Goal: Task Accomplishment & Management: Manage account settings

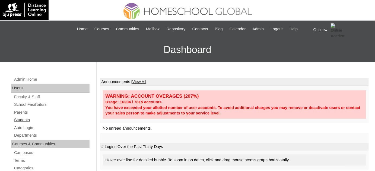
click at [24, 121] on link "Students" at bounding box center [52, 120] width 76 height 7
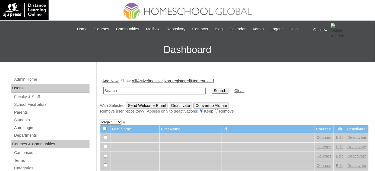
click at [154, 90] on input "text" at bounding box center [154, 90] width 102 height 7
click at [155, 89] on input "text" at bounding box center [154, 90] width 102 height 7
type input "[PERSON_NAME]"
click at [211, 88] on input "Search" at bounding box center [219, 91] width 17 height 6
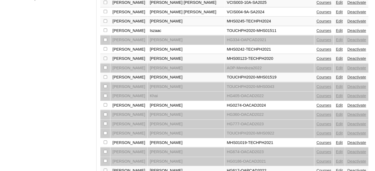
scroll to position [437, 0]
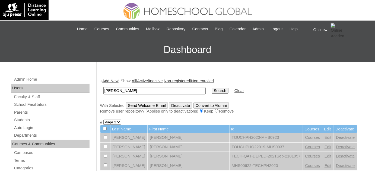
click at [141, 90] on input "mendoza" at bounding box center [154, 90] width 102 height 7
type input "nathaniel"
click at [211, 88] on input "Search" at bounding box center [219, 91] width 17 height 6
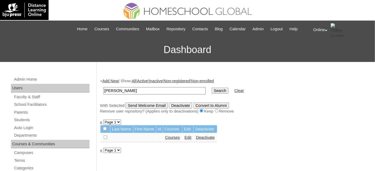
click at [190, 137] on link "Edit" at bounding box center [187, 138] width 7 height 4
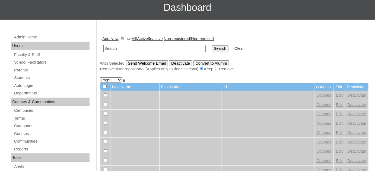
scroll to position [49, 0]
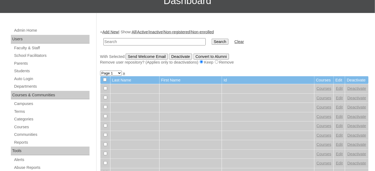
click at [116, 38] on input "text" at bounding box center [154, 41] width 102 height 7
click at [153, 42] on input "text" at bounding box center [154, 41] width 102 height 7
paste input "HG167OACAD2025"
type input "HG167OACAD2025"
click at [211, 39] on input "Search" at bounding box center [219, 42] width 17 height 6
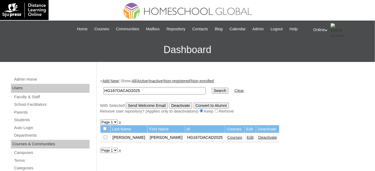
click at [227, 138] on link "Courses" at bounding box center [234, 138] width 15 height 4
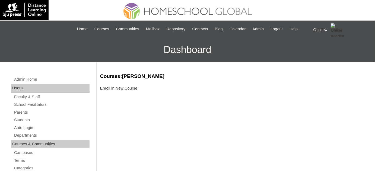
click at [121, 88] on link "Enroll in New Course" at bounding box center [118, 88] width 37 height 4
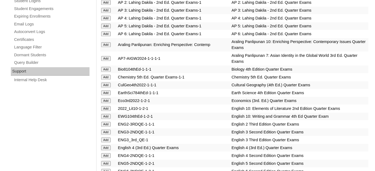
scroll to position [394, 0]
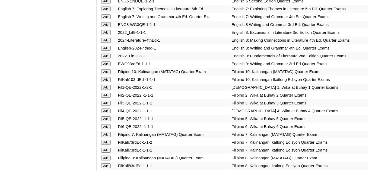
scroll to position [517, 0]
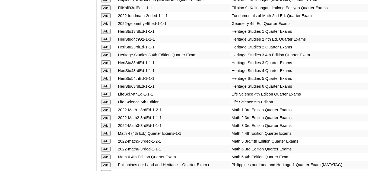
scroll to position [690, 0]
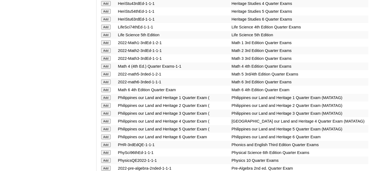
scroll to position [764, 0]
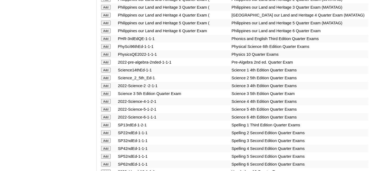
scroll to position [862, 0]
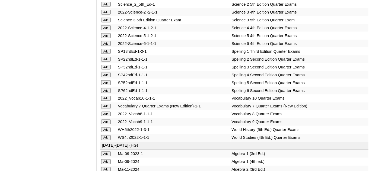
scroll to position [936, 0]
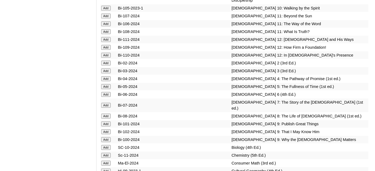
scroll to position [1232, 0]
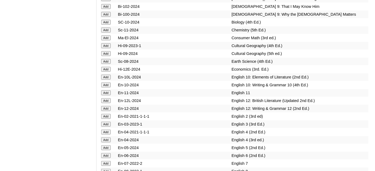
scroll to position [1355, 0]
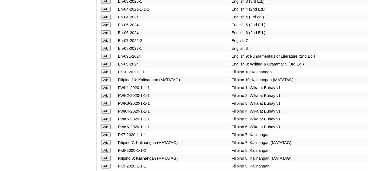
scroll to position [1478, 0]
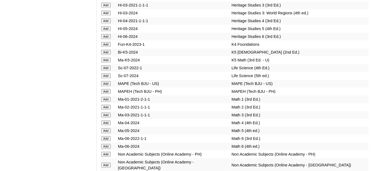
scroll to position [1774, 0]
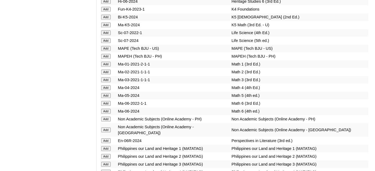
scroll to position [1823, 0]
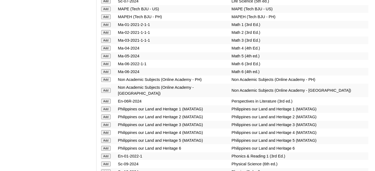
scroll to position [1848, 0]
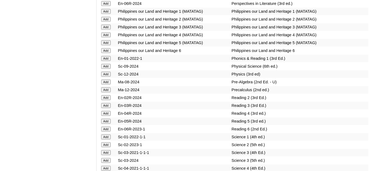
scroll to position [1946, 0]
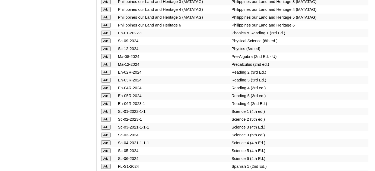
scroll to position [1971, 0]
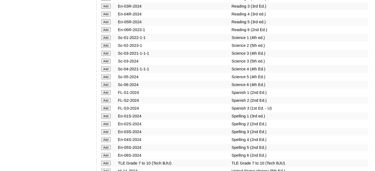
scroll to position [2045, 0]
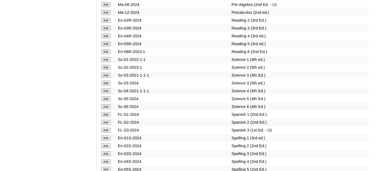
scroll to position [2020, 0]
